Goal: Information Seeking & Learning: Check status

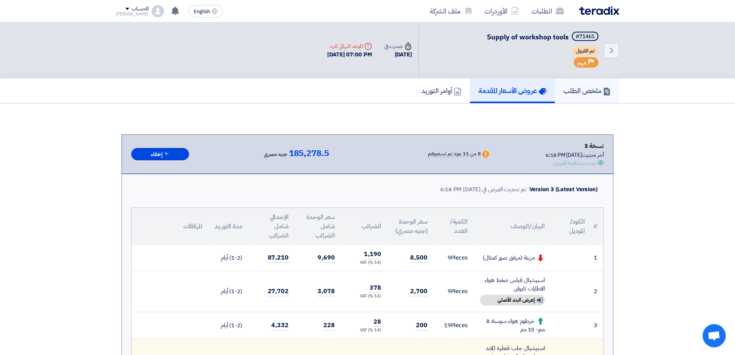
click at [586, 88] on h5 "ملخص الطلب" at bounding box center [587, 90] width 47 height 9
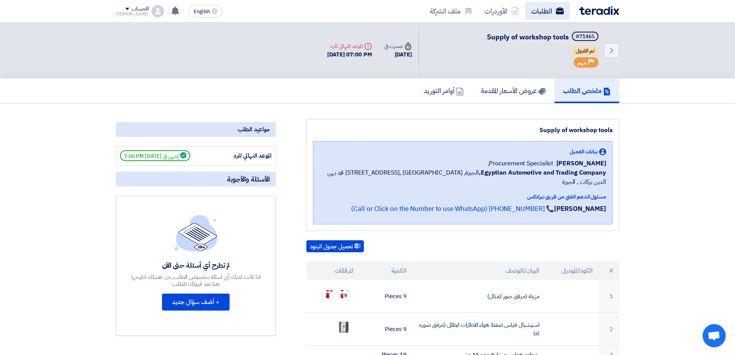
click at [545, 11] on link "الطلبات" at bounding box center [547, 11] width 45 height 18
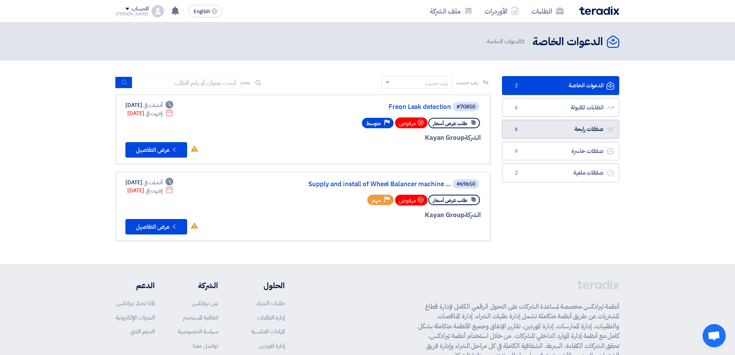
click at [595, 134] on link "صفقات رابحة صفقات رابحة 6" at bounding box center [560, 129] width 117 height 19
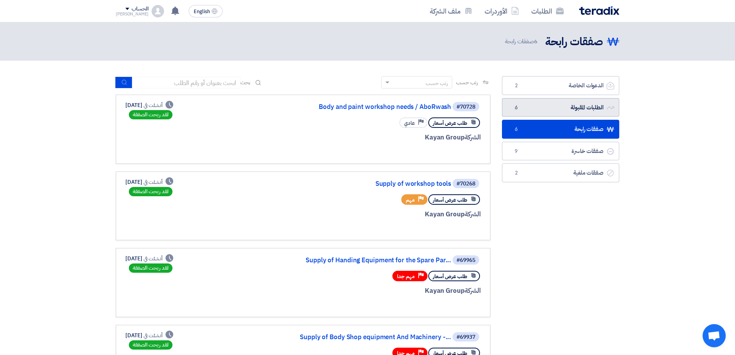
click at [546, 113] on link "الطلبات المقبولة الطلبات المقبولة 6" at bounding box center [560, 107] width 117 height 19
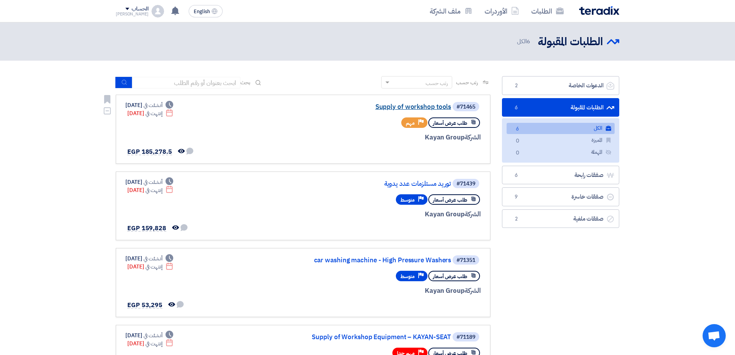
click at [440, 108] on link "Supply of workshop tools" at bounding box center [374, 106] width 154 height 7
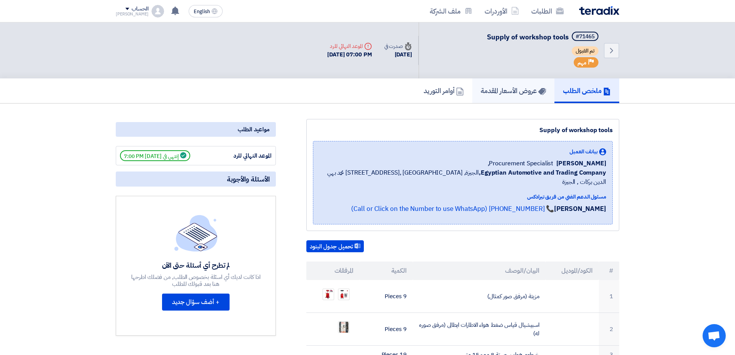
click at [526, 81] on link "عروض الأسعار المقدمة" at bounding box center [513, 90] width 82 height 25
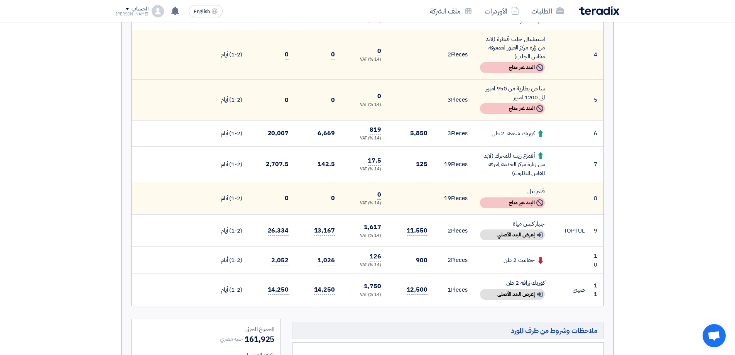
scroll to position [309, 0]
